Goal: Navigation & Orientation: Find specific page/section

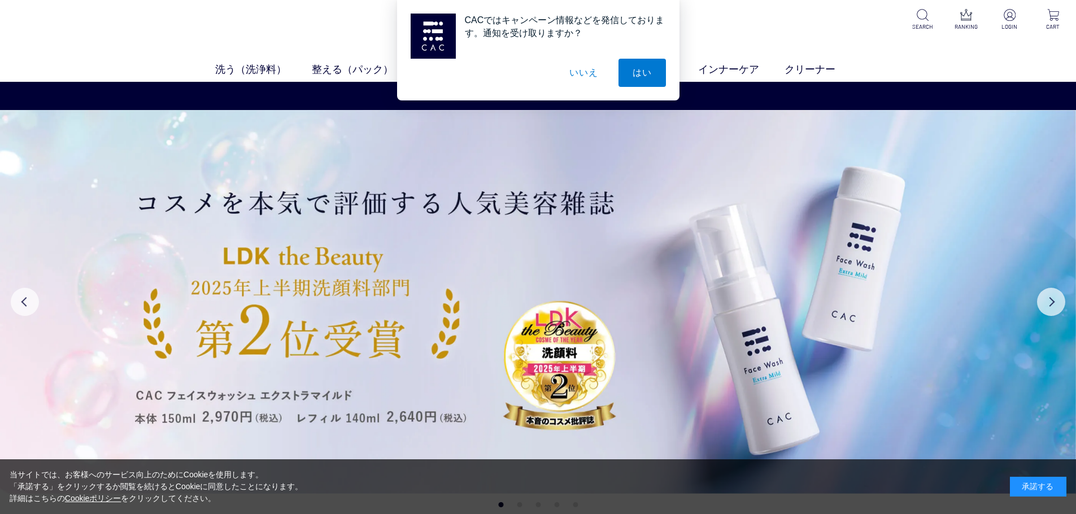
click at [568, 72] on button "いいえ" at bounding box center [583, 73] width 56 height 28
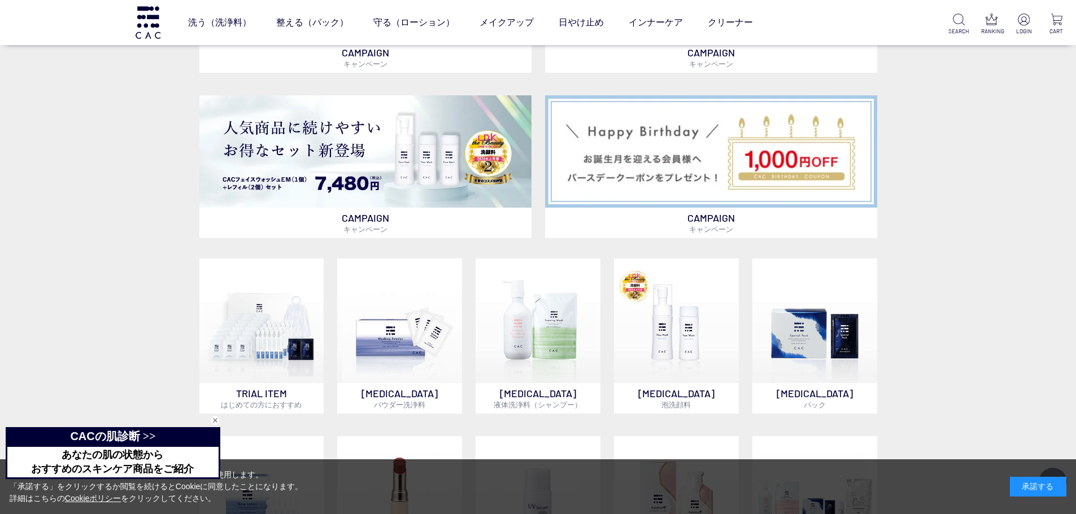
scroll to position [790, 0]
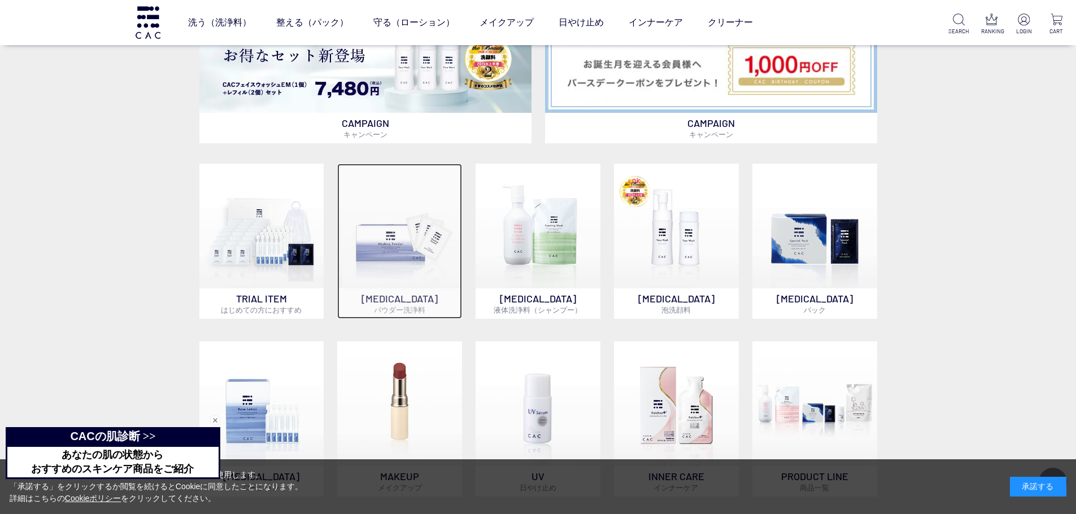
click at [408, 243] on img at bounding box center [399, 226] width 125 height 125
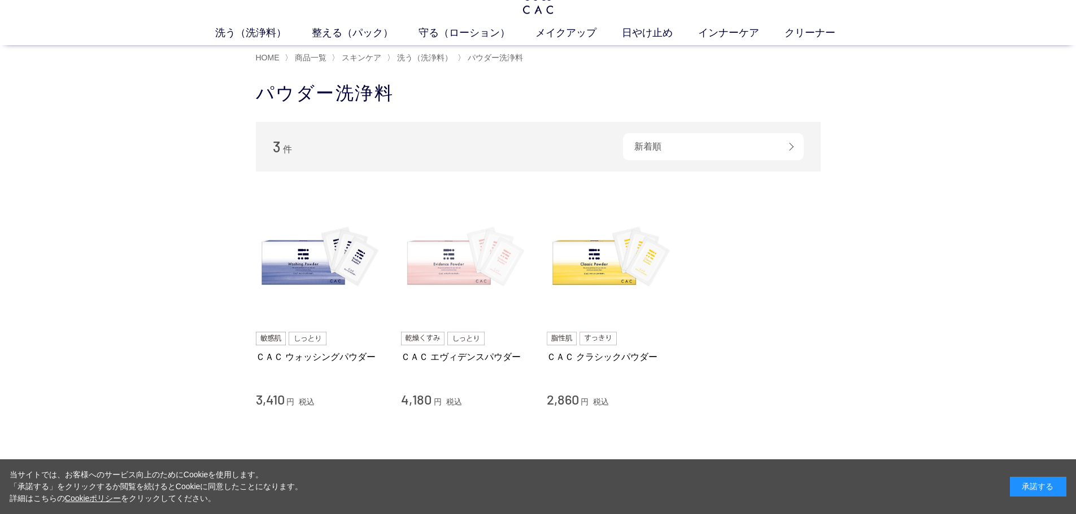
scroll to position [56, 0]
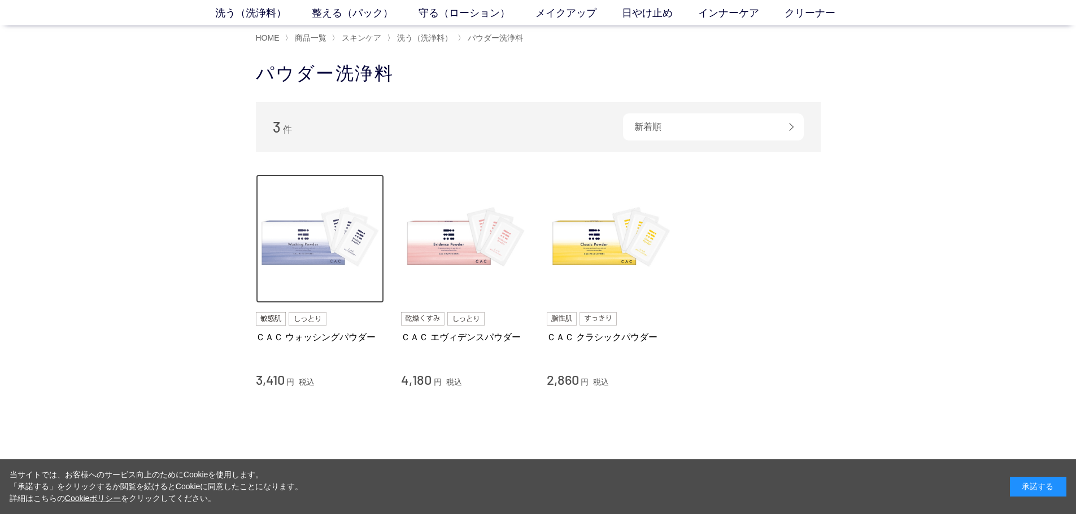
click at [338, 245] on img at bounding box center [320, 238] width 129 height 129
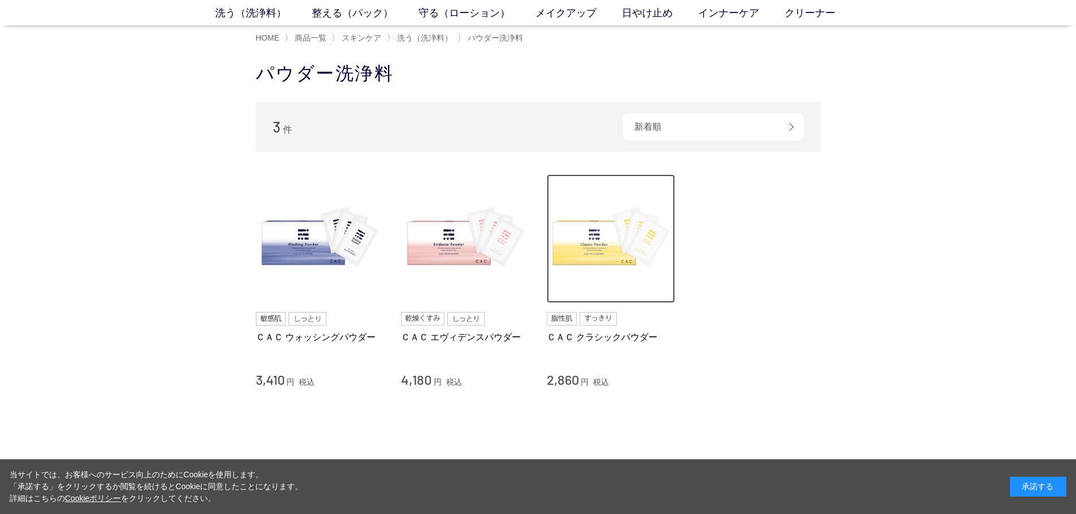
click at [580, 247] on img at bounding box center [611, 238] width 129 height 129
drag, startPoint x: 1033, startPoint y: 487, endPoint x: 789, endPoint y: 372, distance: 269.5
click at [1033, 483] on div "承諾する" at bounding box center [1037, 487] width 56 height 20
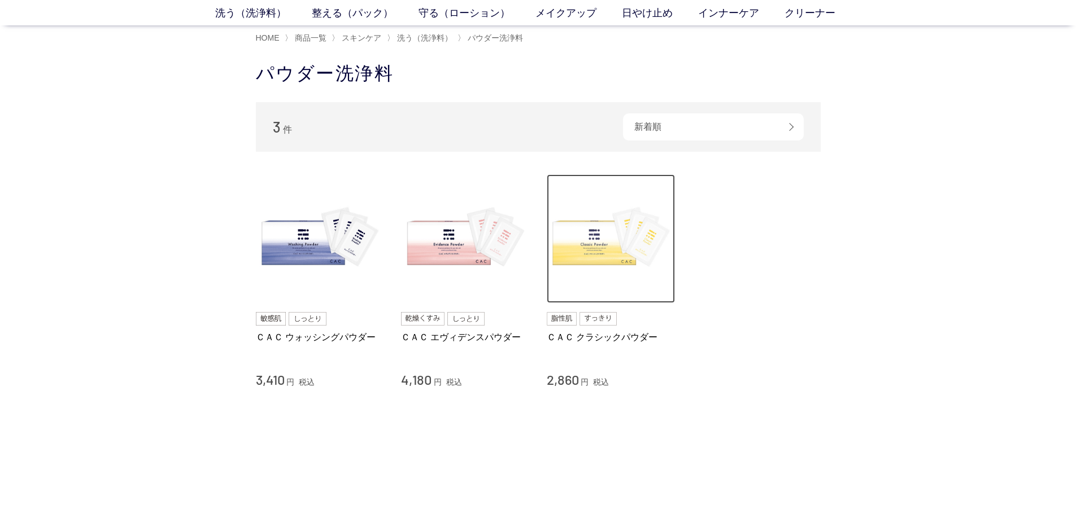
click at [600, 260] on img at bounding box center [611, 238] width 129 height 129
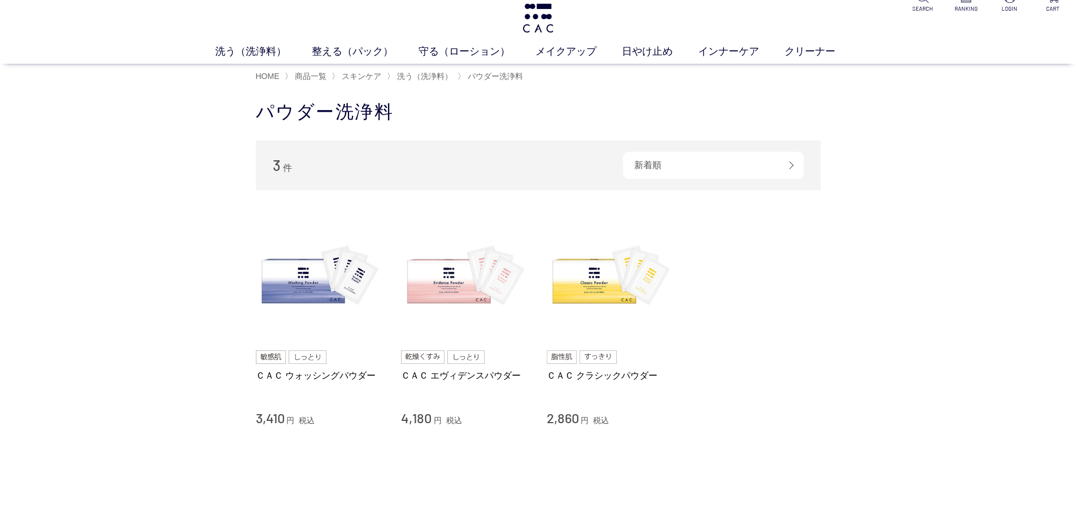
scroll to position [0, 0]
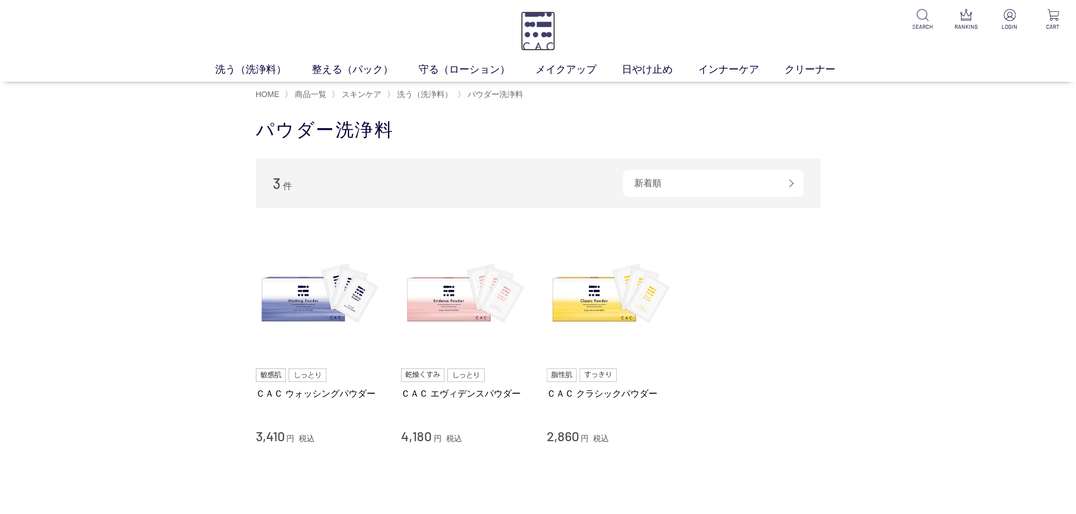
click at [538, 32] on img at bounding box center [538, 31] width 34 height 40
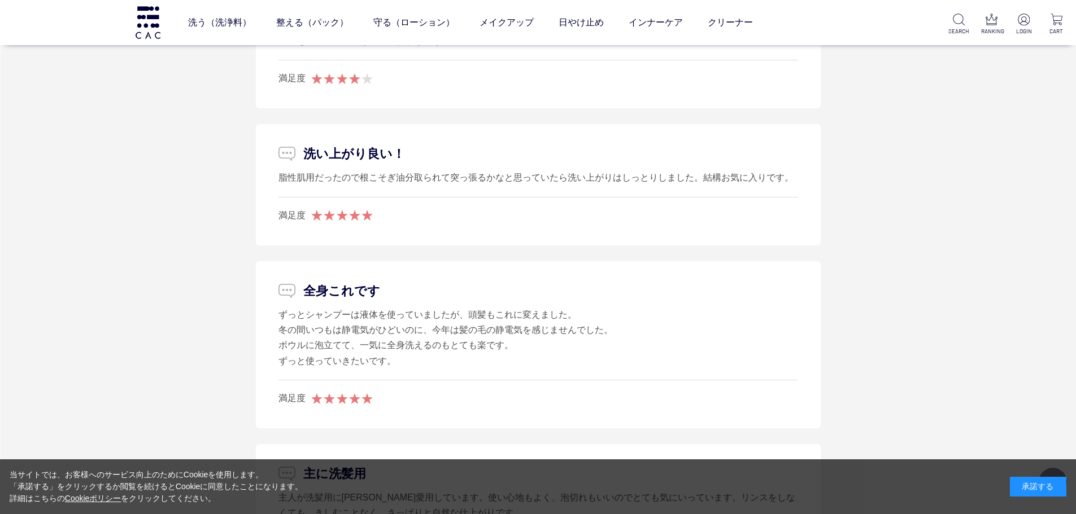
scroll to position [5646, 0]
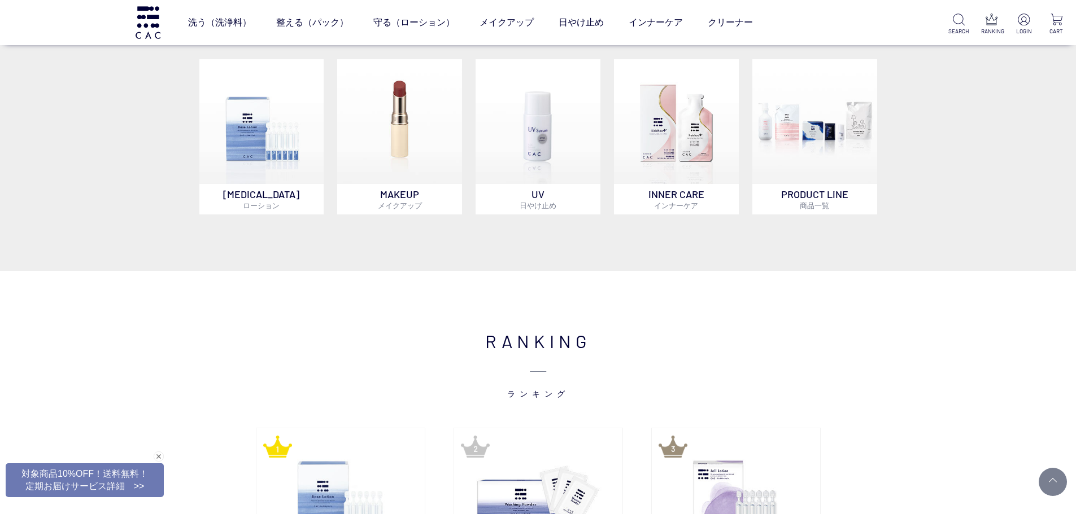
scroll to position [847, 0]
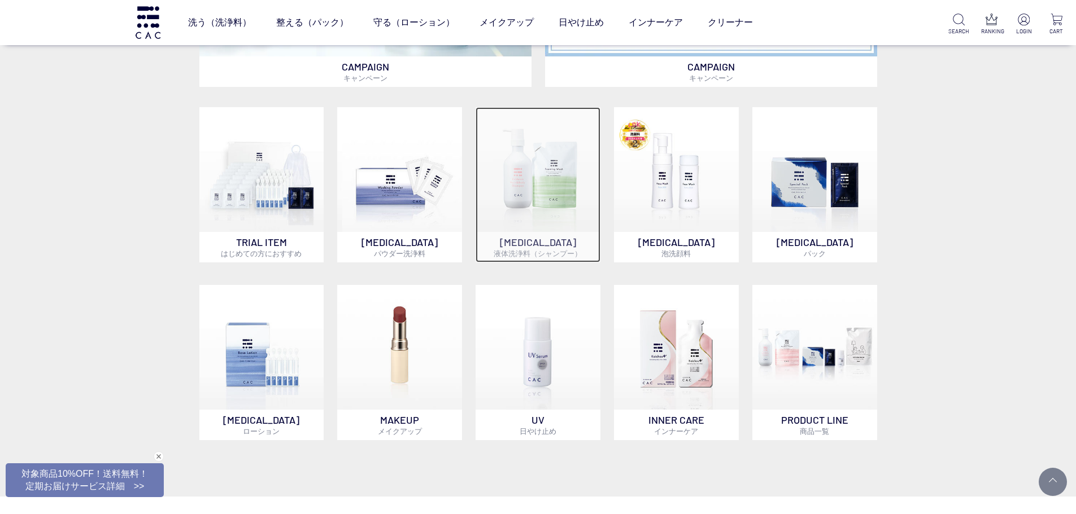
click at [532, 173] on img at bounding box center [537, 169] width 125 height 125
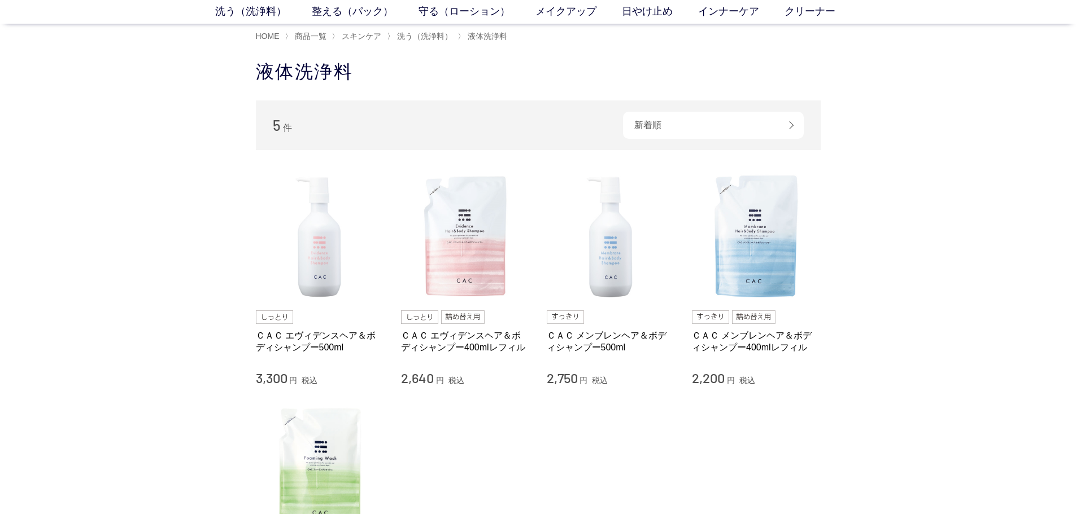
scroll to position [56, 0]
